Goal: Navigation & Orientation: Find specific page/section

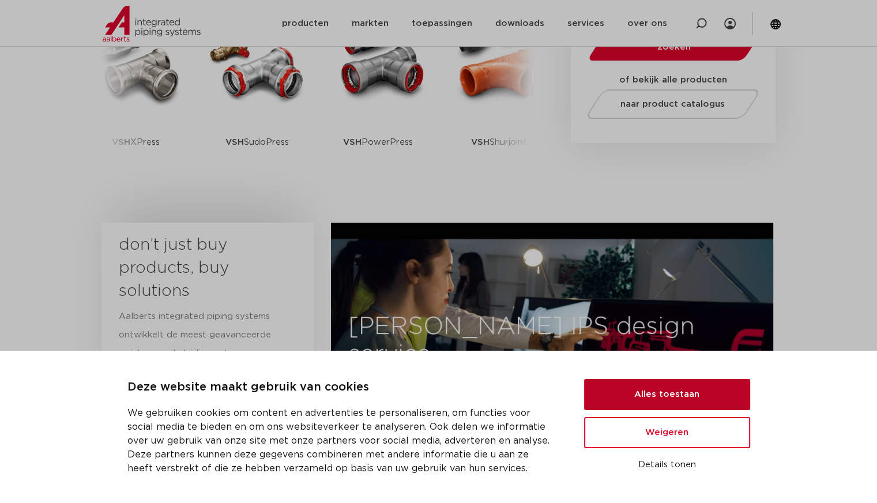
click at [628, 395] on button "Alles toestaan" at bounding box center [667, 394] width 166 height 31
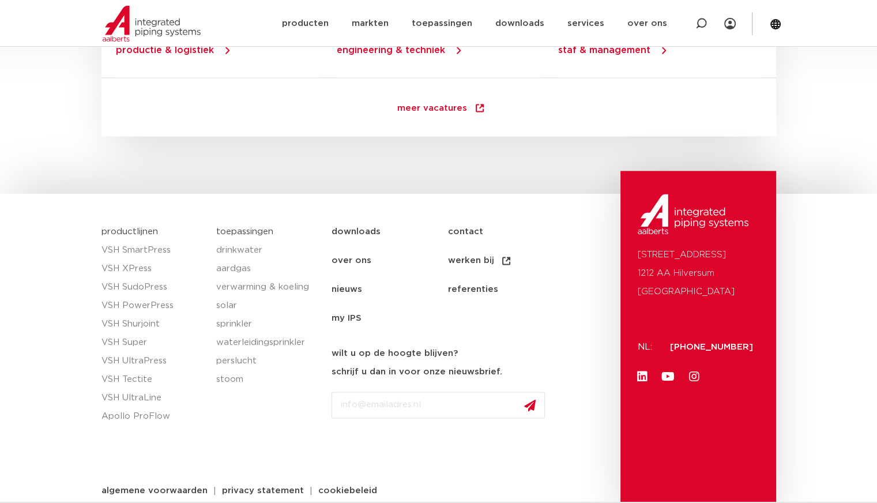
scroll to position [1671, 0]
drag, startPoint x: 636, startPoint y: 254, endPoint x: 769, endPoint y: 259, distance: 133.2
click at [769, 259] on div "[STREET_ADDRESS]: [PHONE_NUMBER] Linkedin Youtube Instagram" at bounding box center [698, 343] width 156 height 344
copy p "[STREET_ADDRESS]"
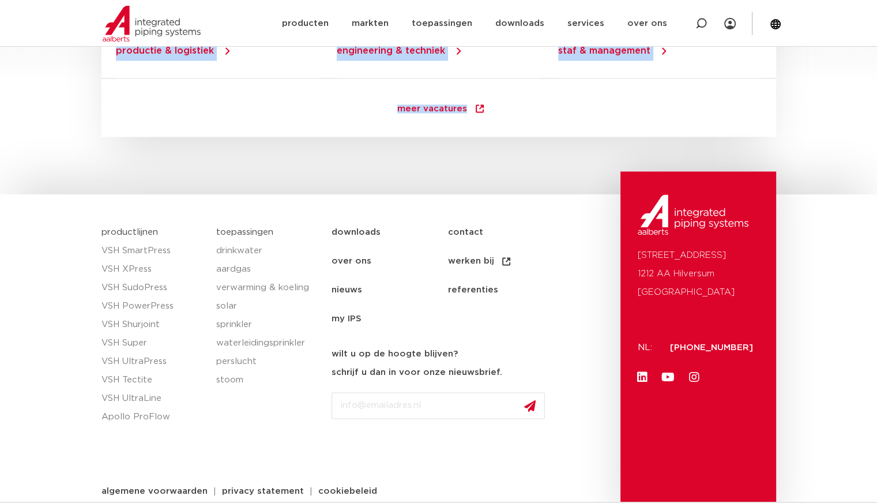
drag, startPoint x: 426, startPoint y: 128, endPoint x: 16, endPoint y: -50, distance: 446.7
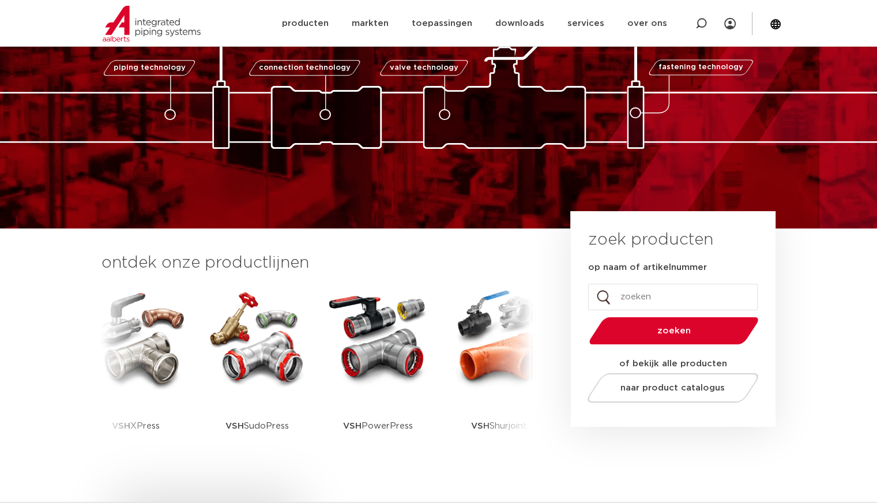
scroll to position [0, 0]
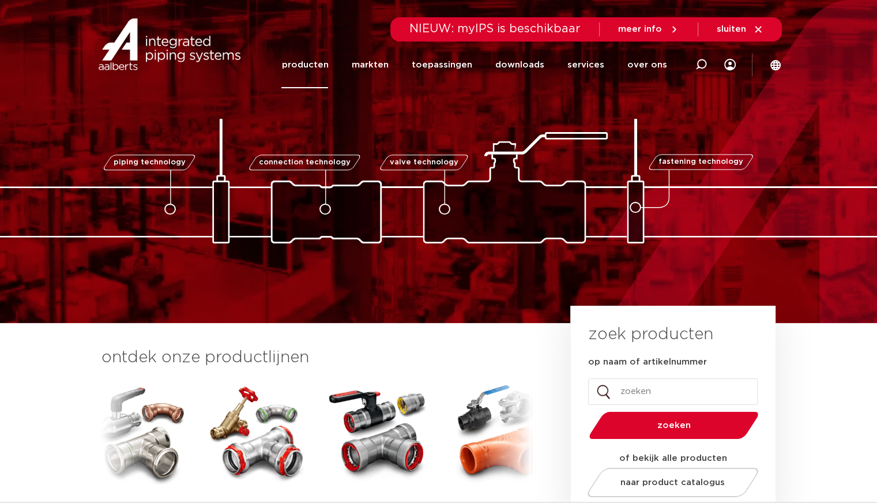
click at [311, 65] on link "producten" at bounding box center [304, 64] width 47 height 47
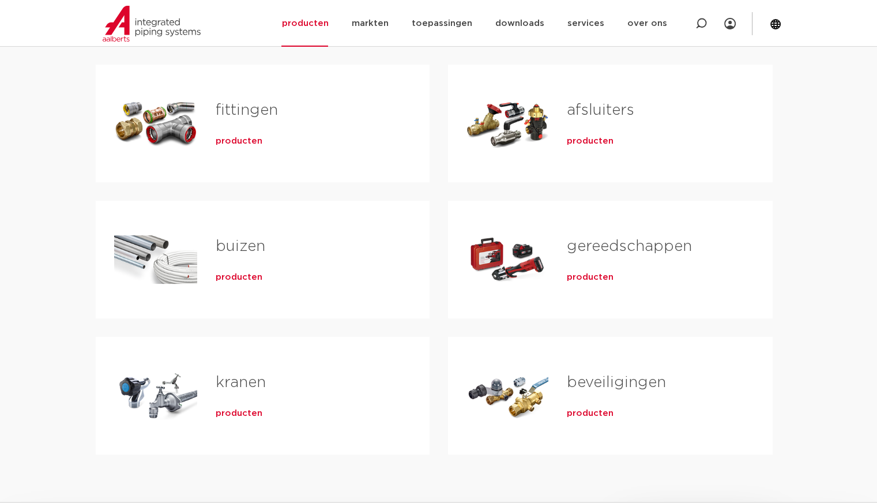
scroll to position [225, 0]
